Goal: Communication & Community: Answer question/provide support

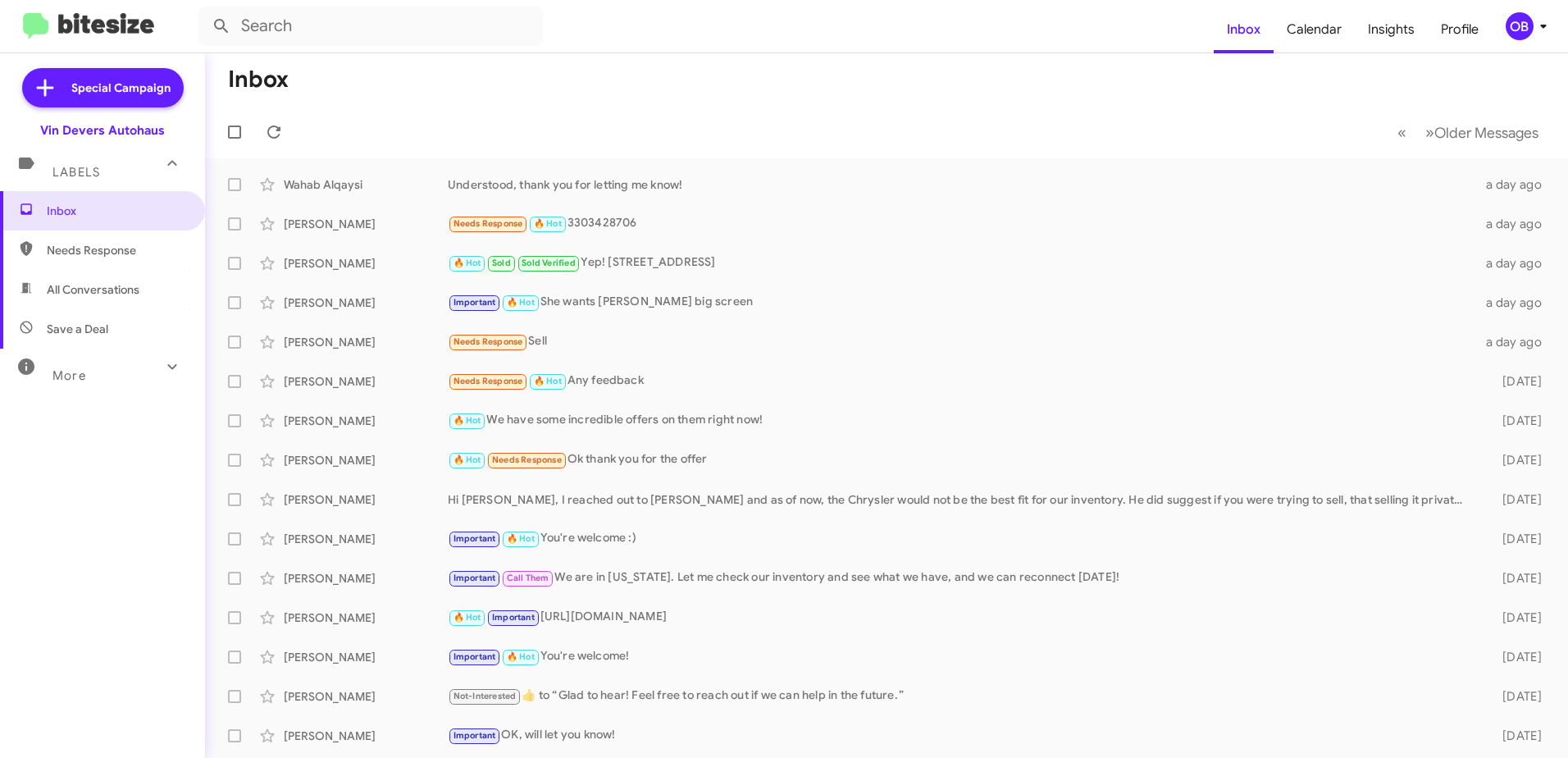
click at [106, 289] on span "All Conversations" at bounding box center [92, 289] width 92 height 17
type input "in:all-conversations"
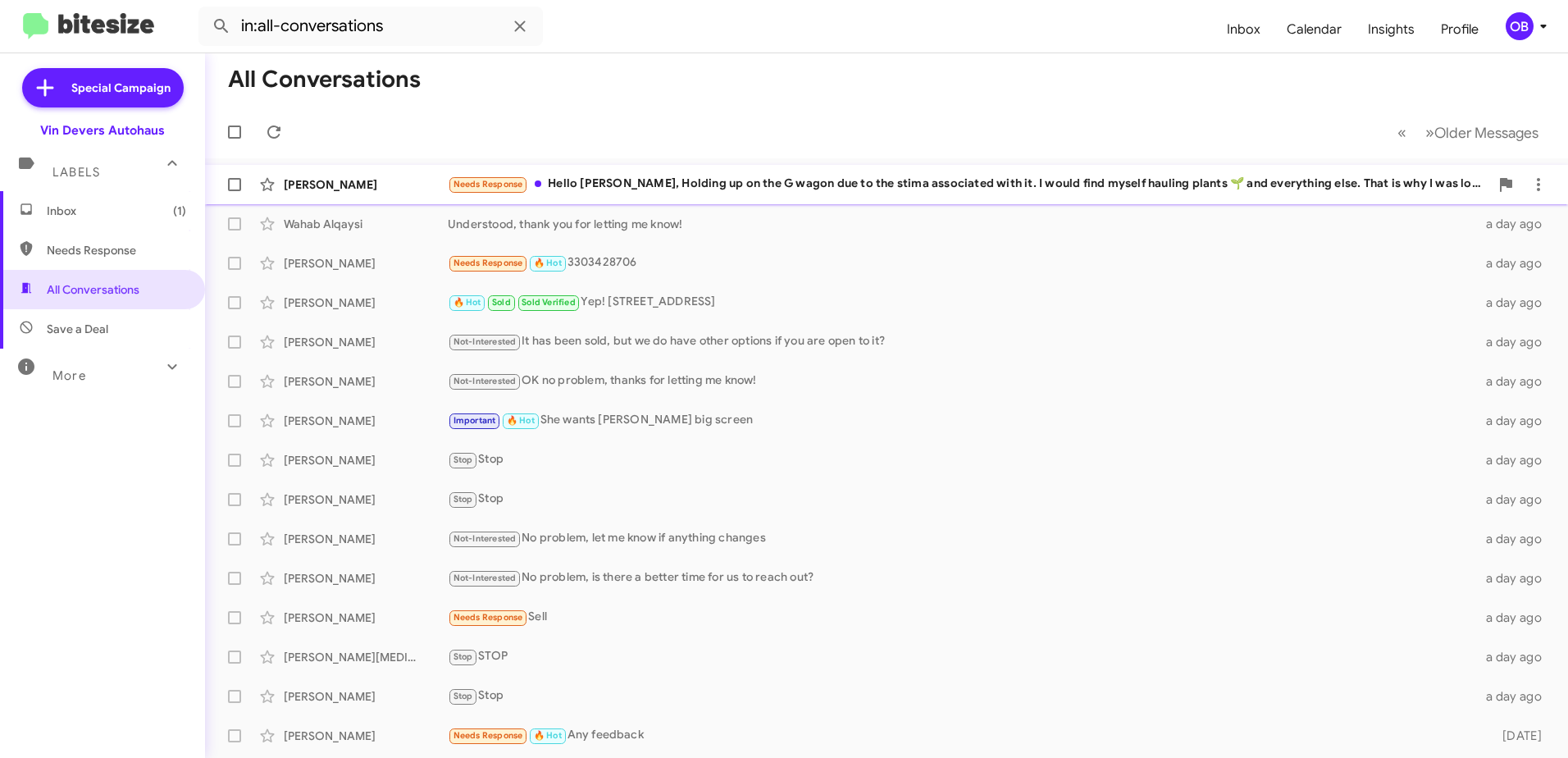
click at [719, 170] on div "[PERSON_NAME] Needs Response Hello [PERSON_NAME], Holding up on the G wagon due…" at bounding box center [887, 184] width 1337 height 33
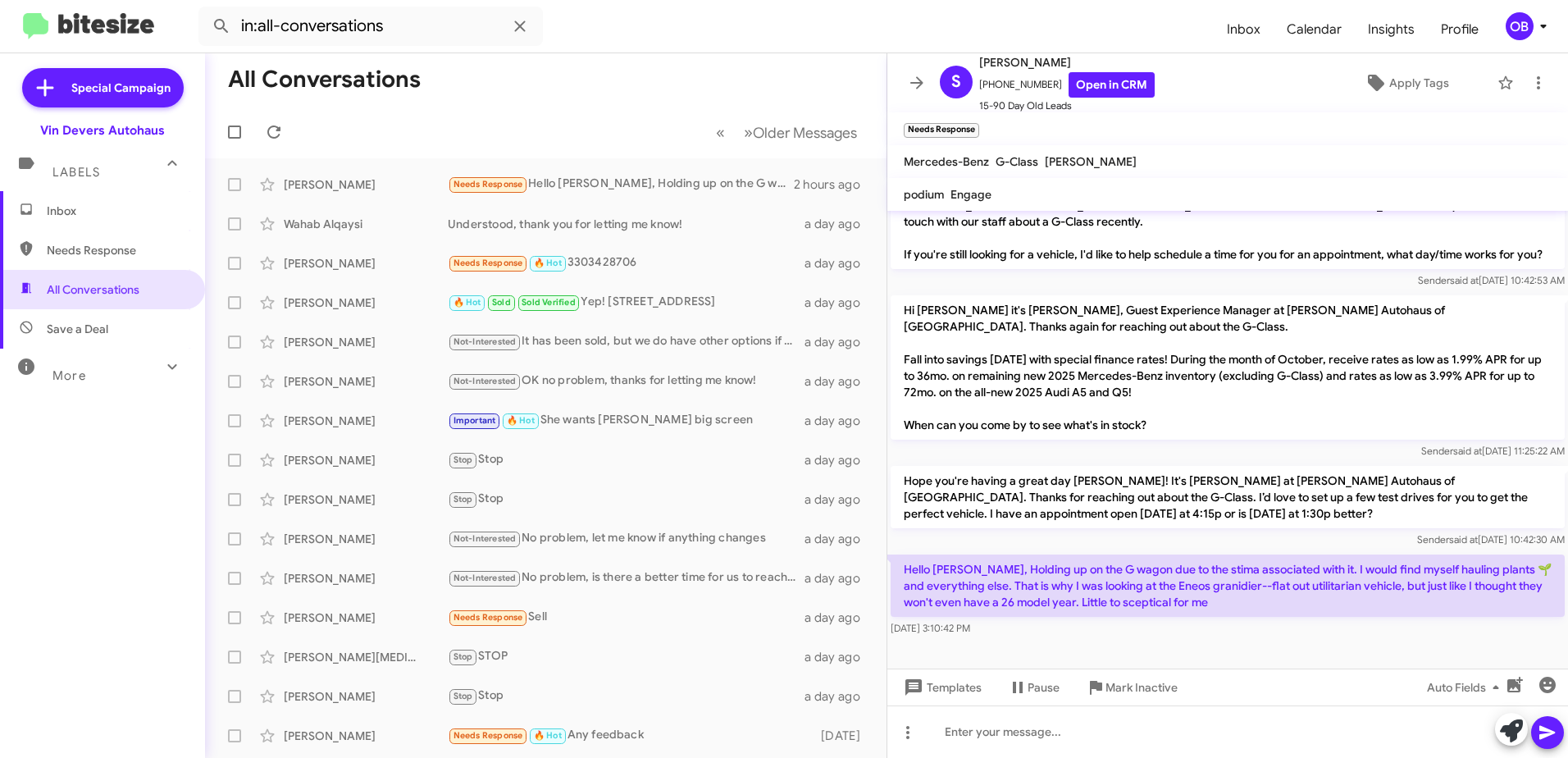
scroll to position [289, 0]
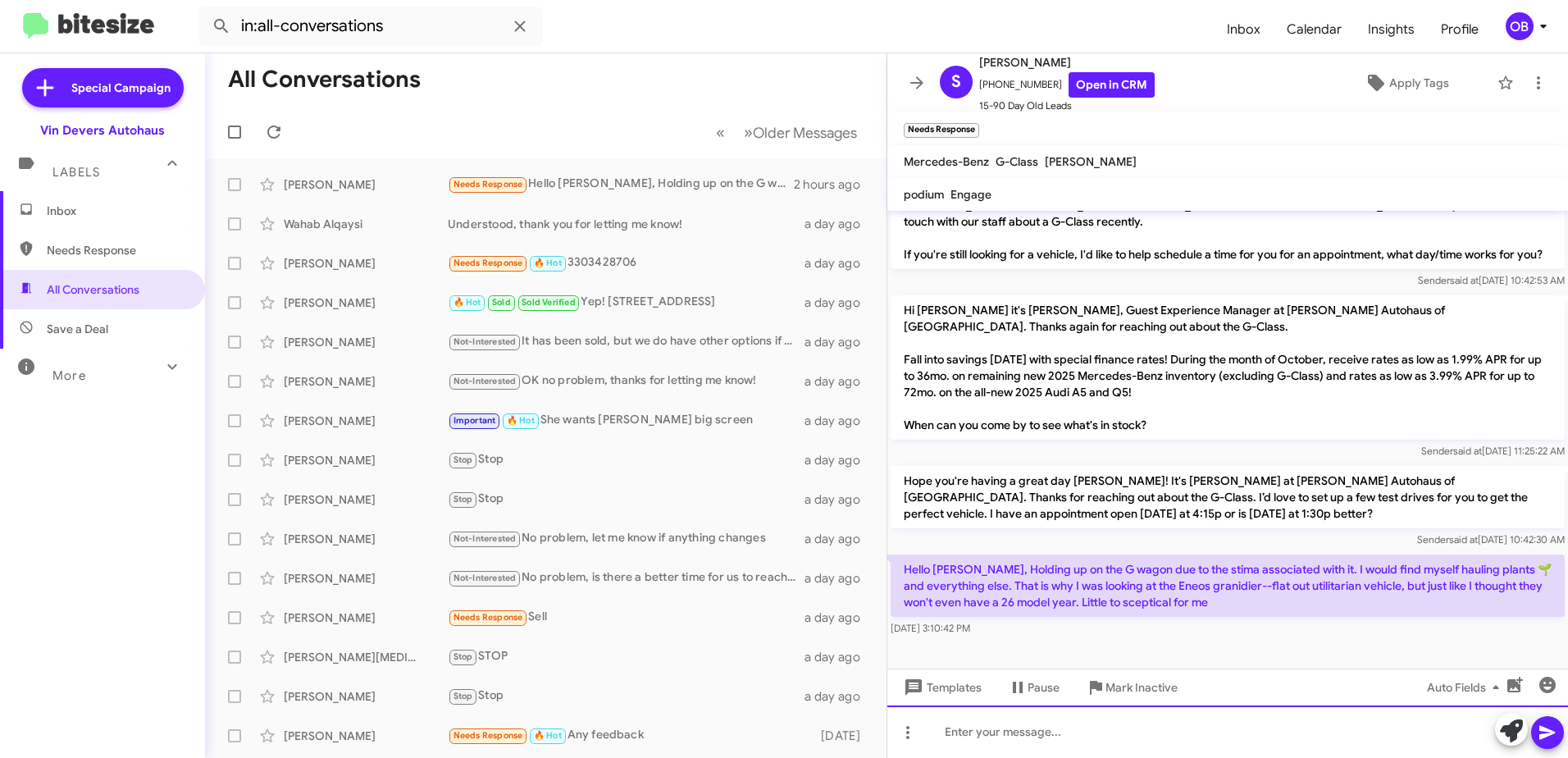
click at [1052, 728] on div at bounding box center [1226, 731] width 680 height 53
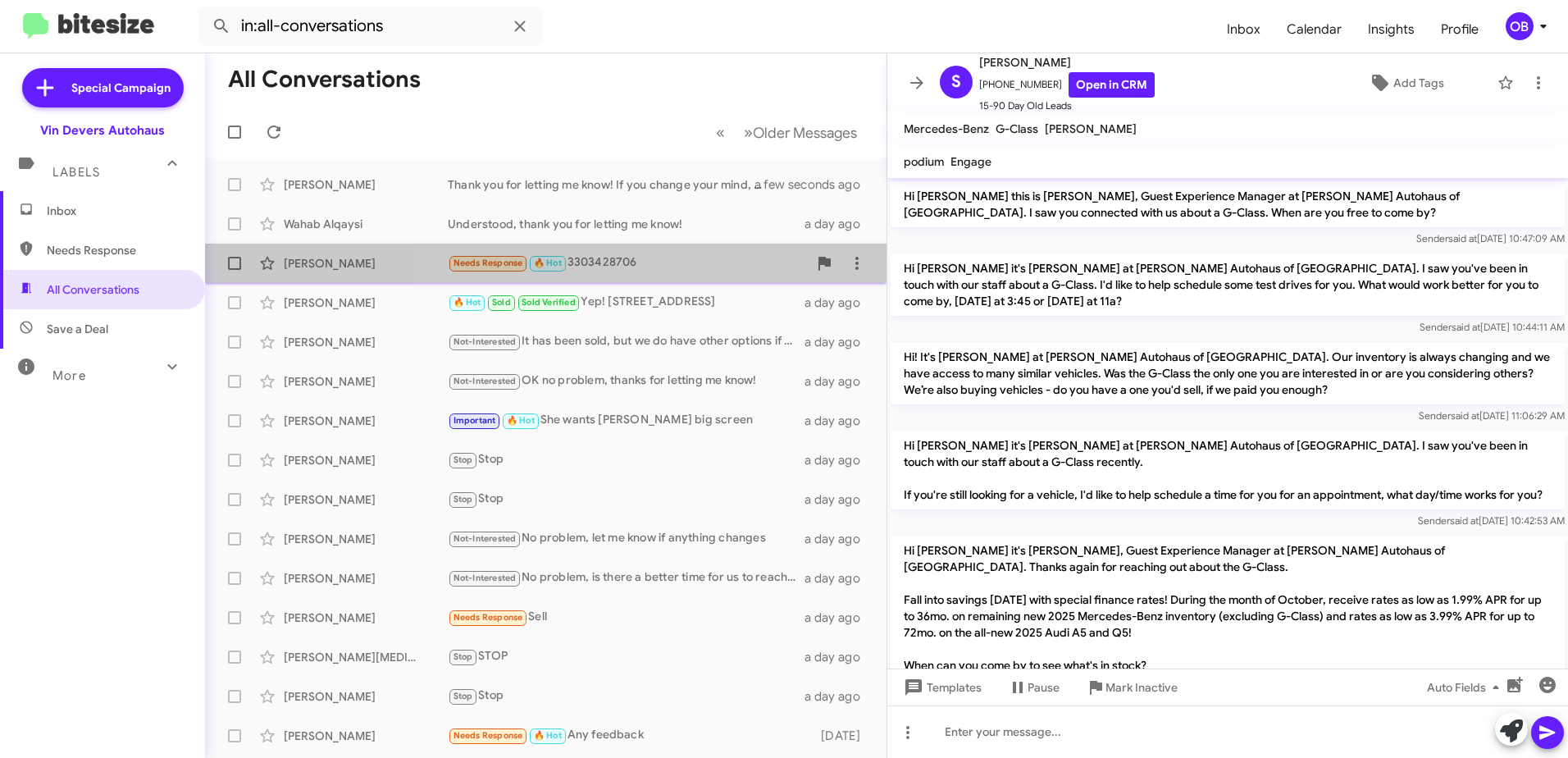
click at [667, 260] on div "Needs Response 🔥 Hot 3303428706" at bounding box center [628, 262] width 359 height 19
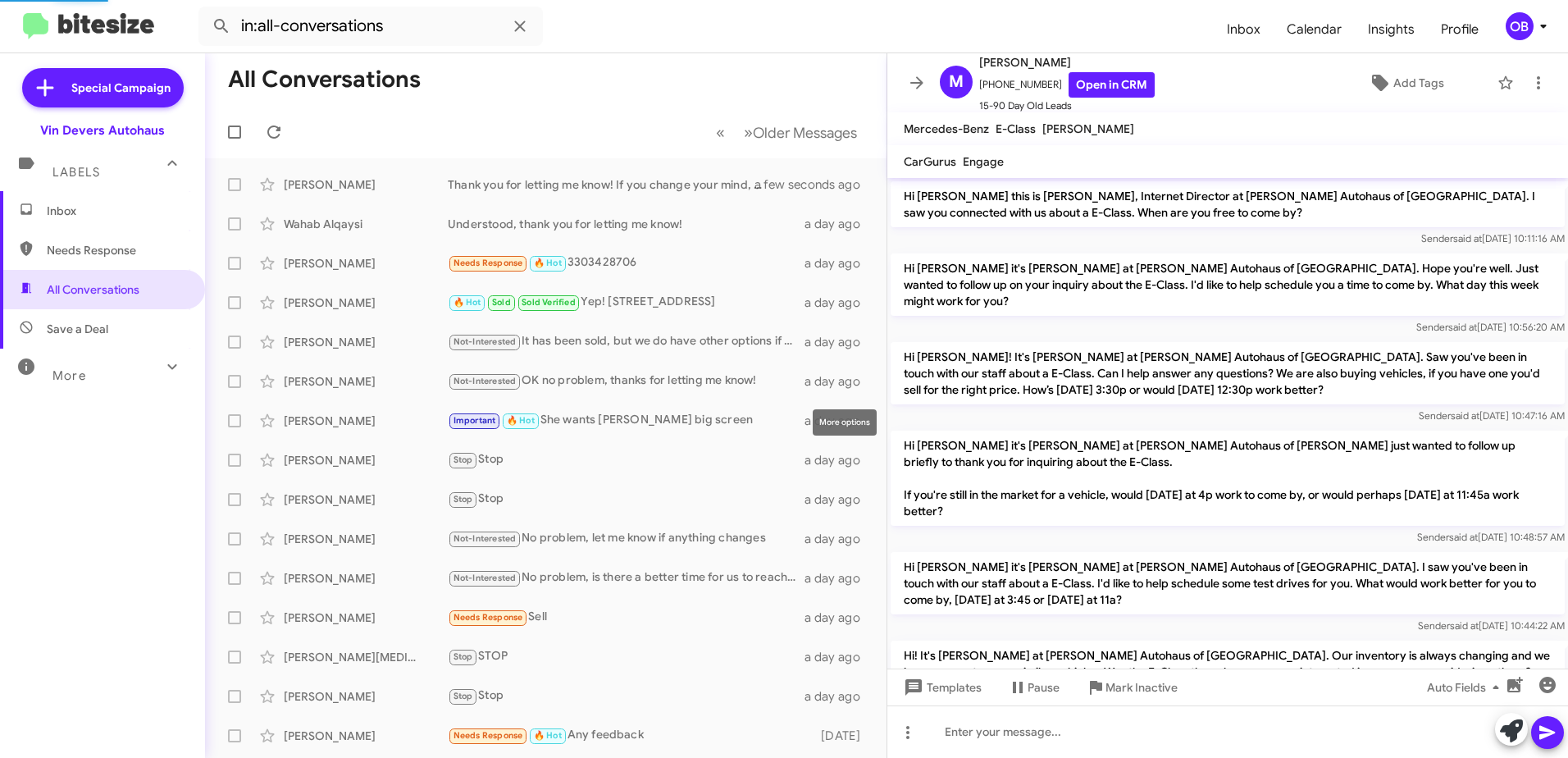
scroll to position [519, 0]
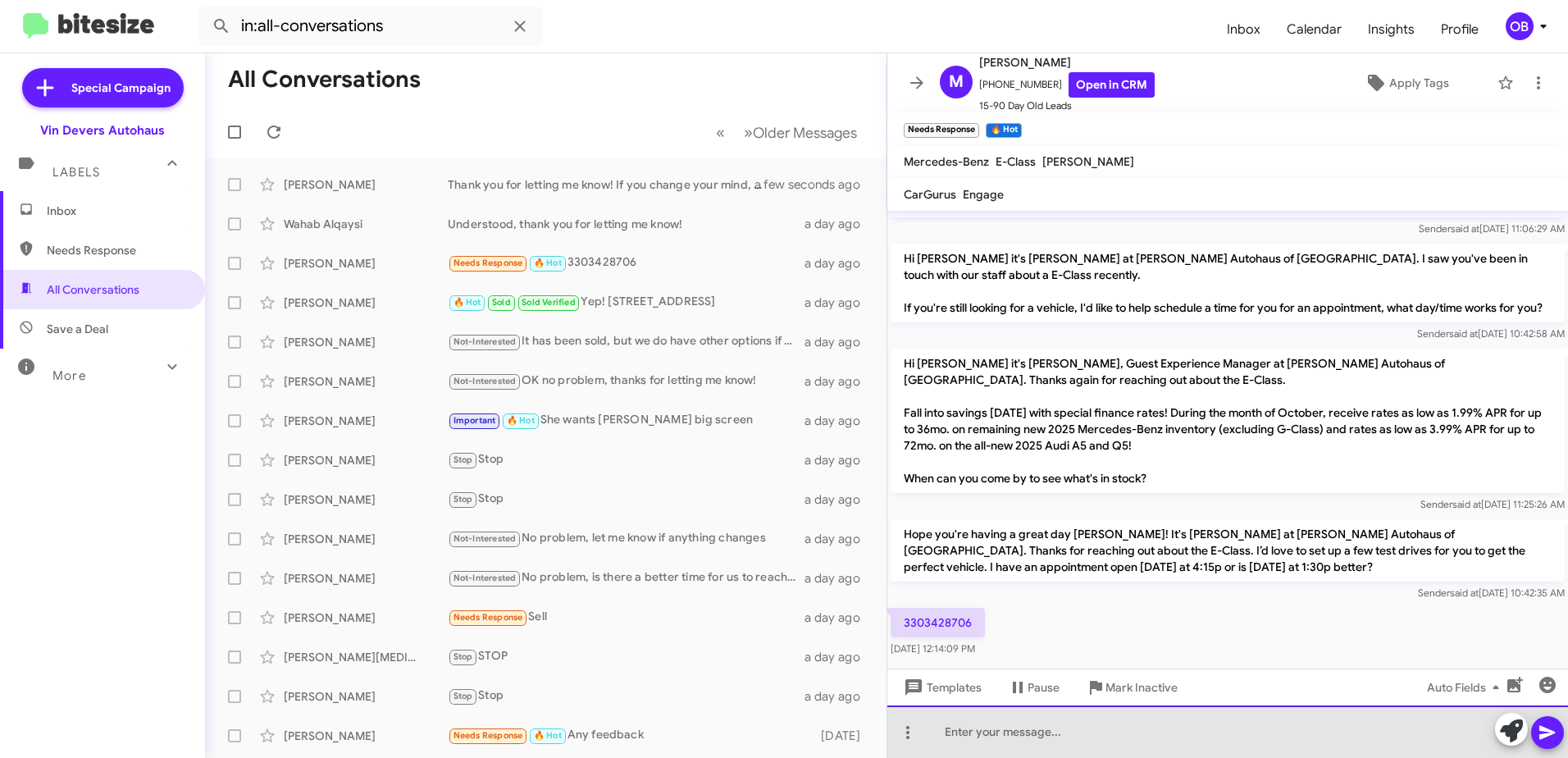
click at [1116, 732] on div at bounding box center [1226, 731] width 680 height 53
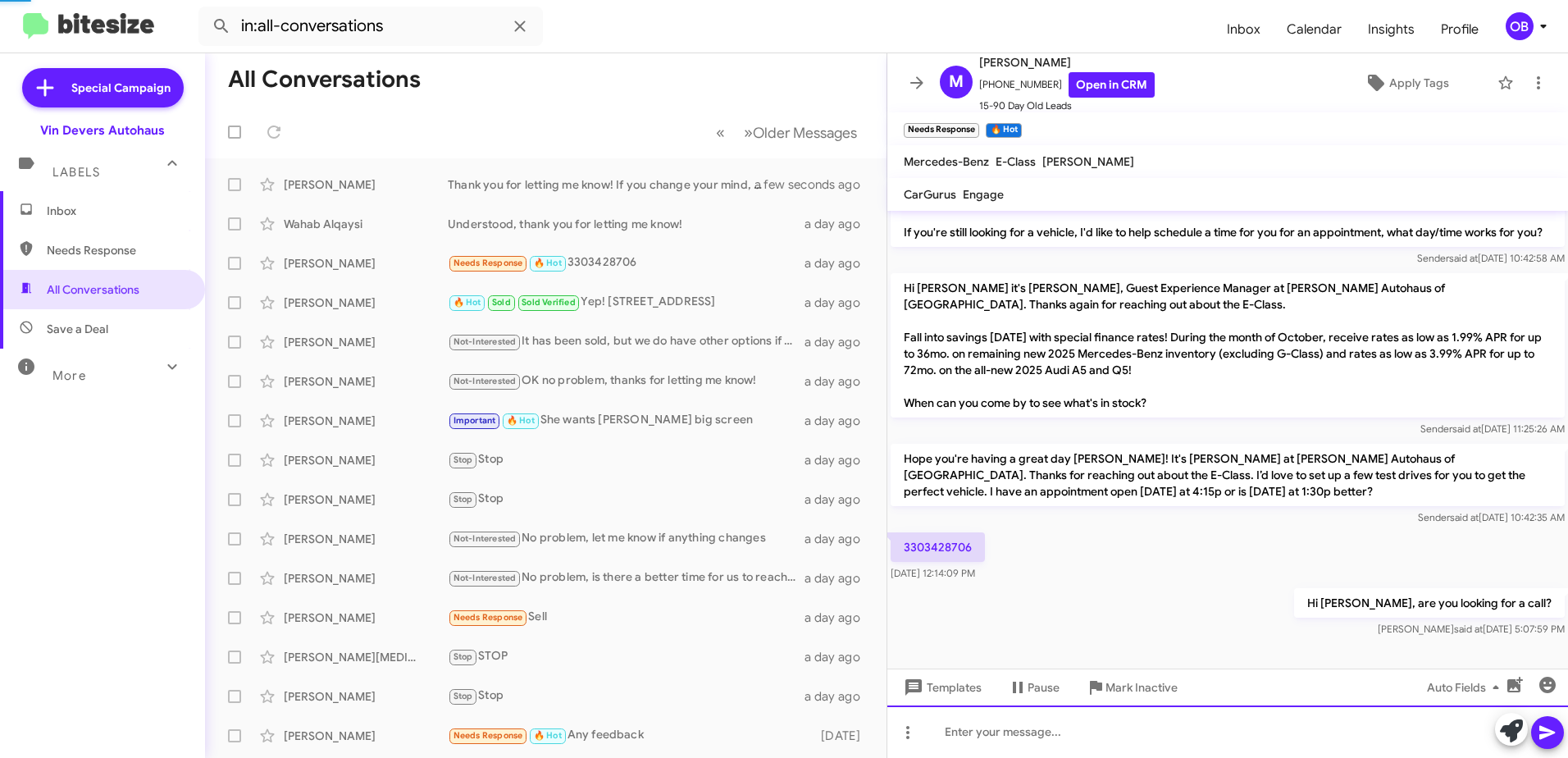
scroll to position [611, 0]
